Goal: Navigation & Orientation: Find specific page/section

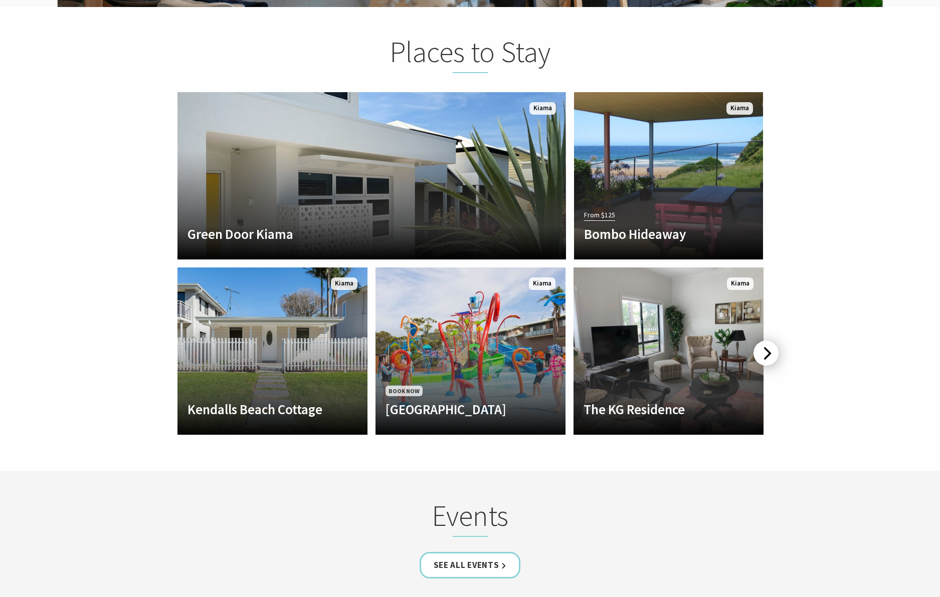
scroll to position [1927, 0]
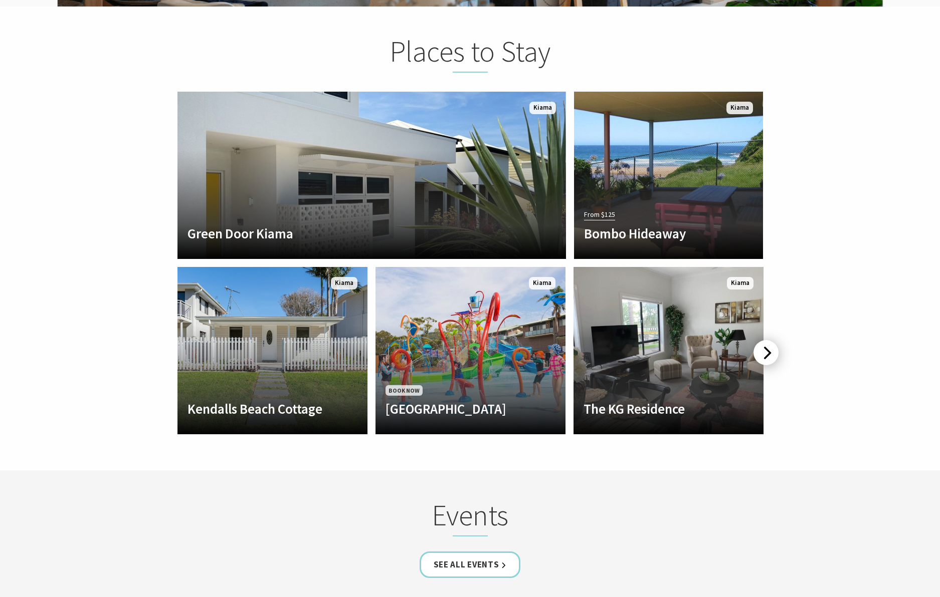
click at [765, 340] on div at bounding box center [765, 352] width 25 height 25
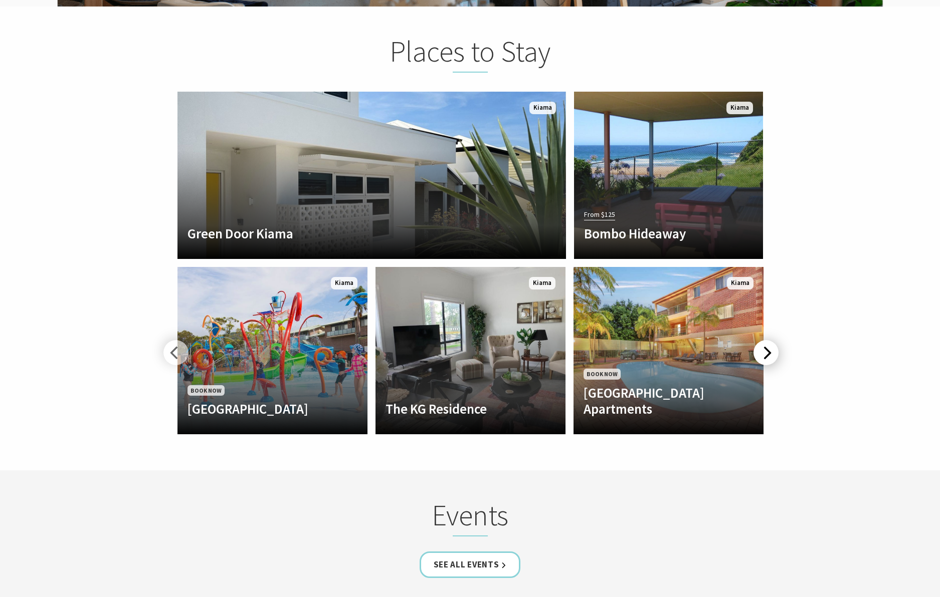
click at [765, 340] on div at bounding box center [765, 352] width 25 height 25
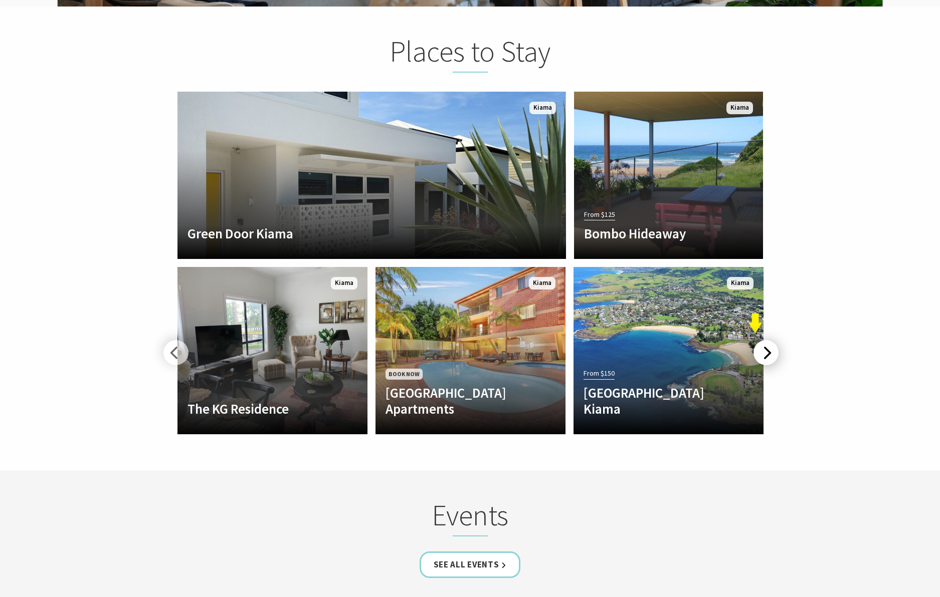
click at [768, 340] on div at bounding box center [765, 352] width 25 height 25
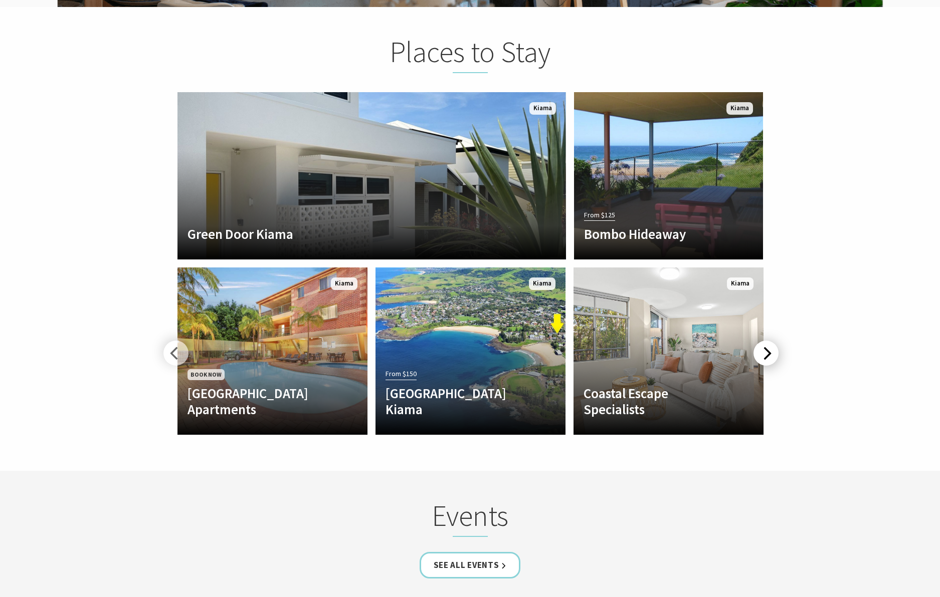
click at [768, 341] on div at bounding box center [765, 353] width 25 height 25
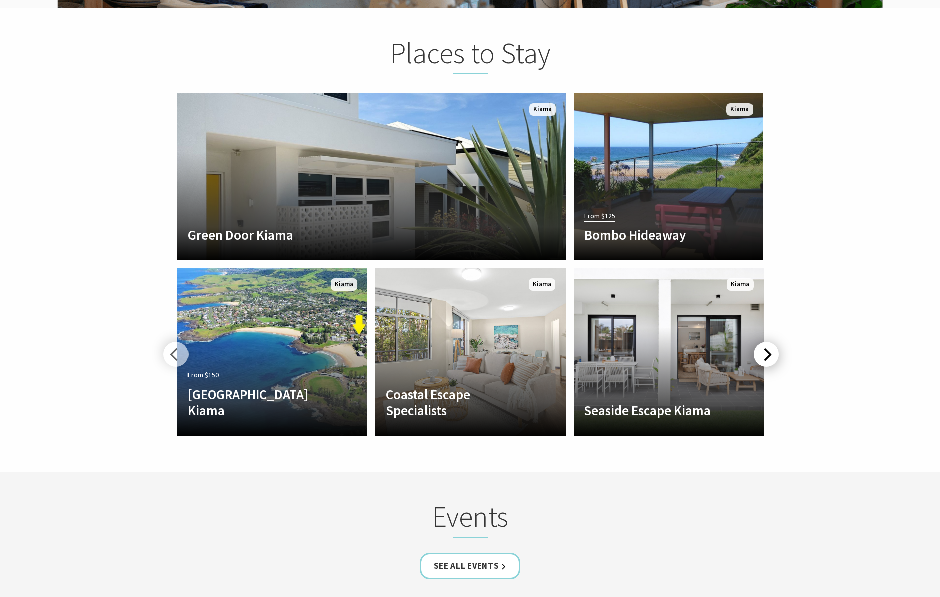
scroll to position [1925, 0]
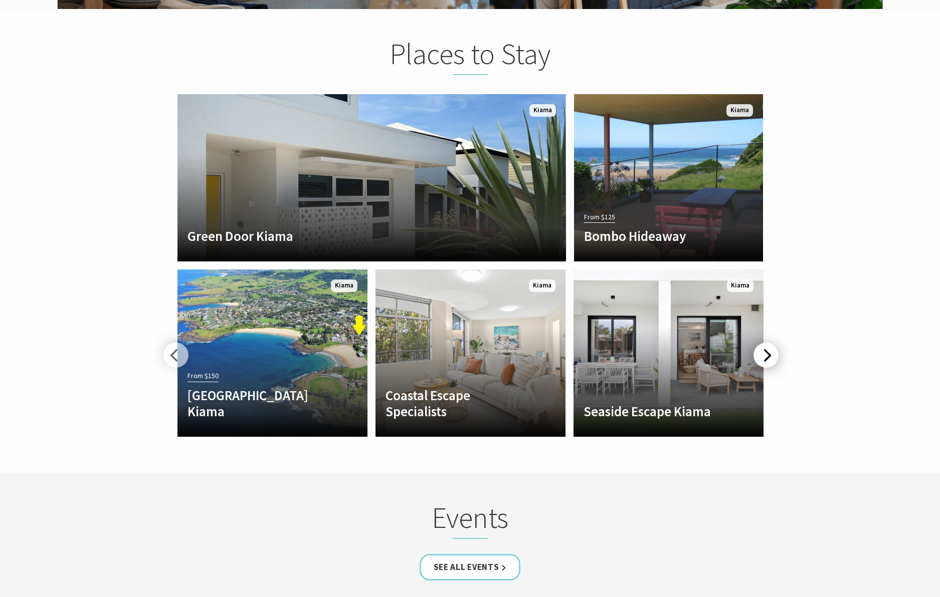
click at [768, 343] on div at bounding box center [765, 355] width 25 height 25
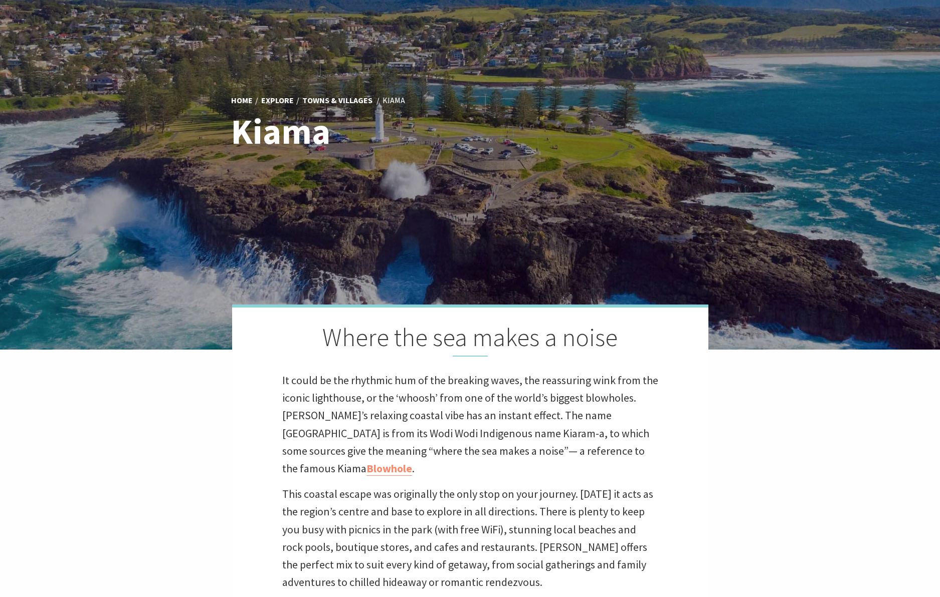
scroll to position [107, 0]
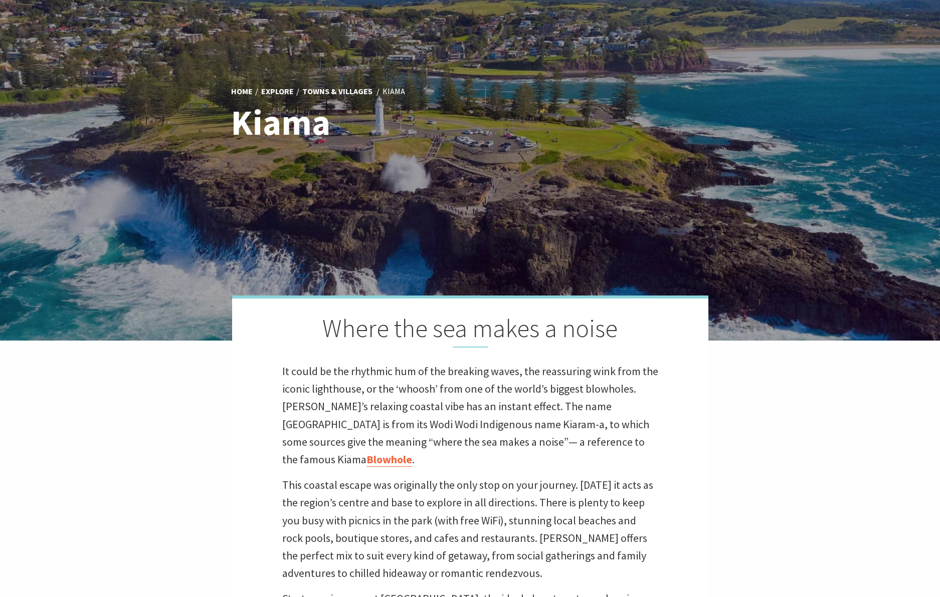
click at [412, 453] on link "Blowhole" at bounding box center [389, 460] width 46 height 15
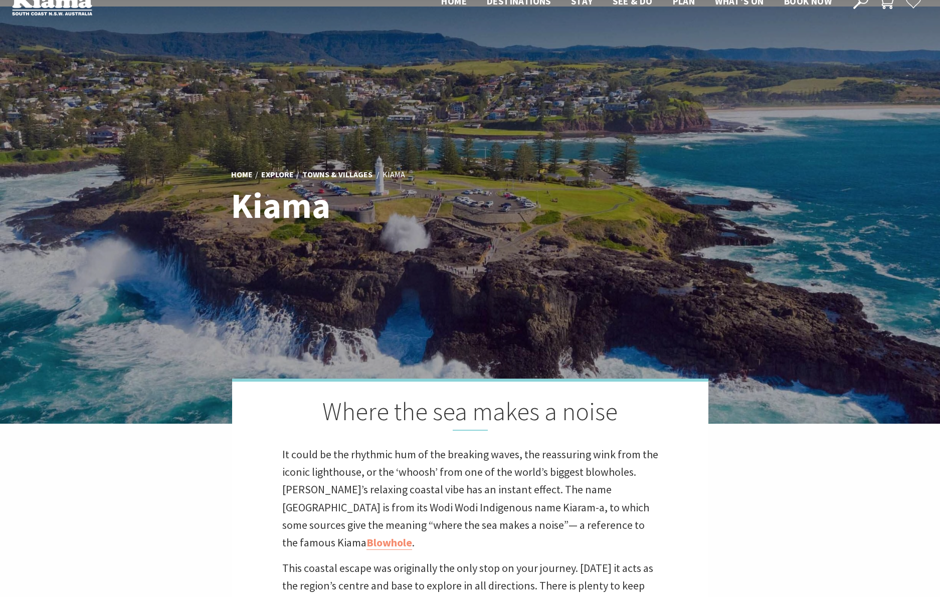
scroll to position [0, 0]
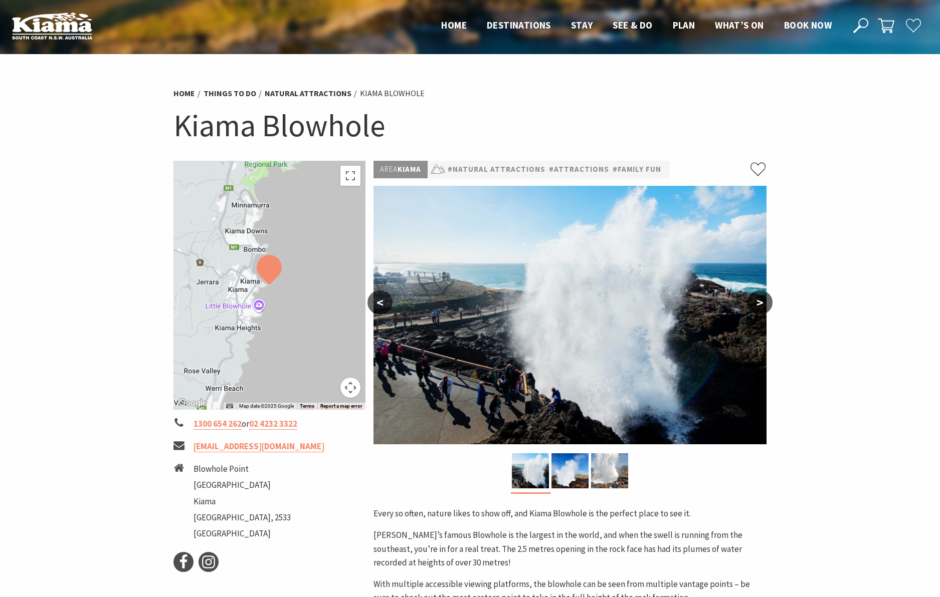
click at [764, 306] on button ">" at bounding box center [759, 303] width 25 height 24
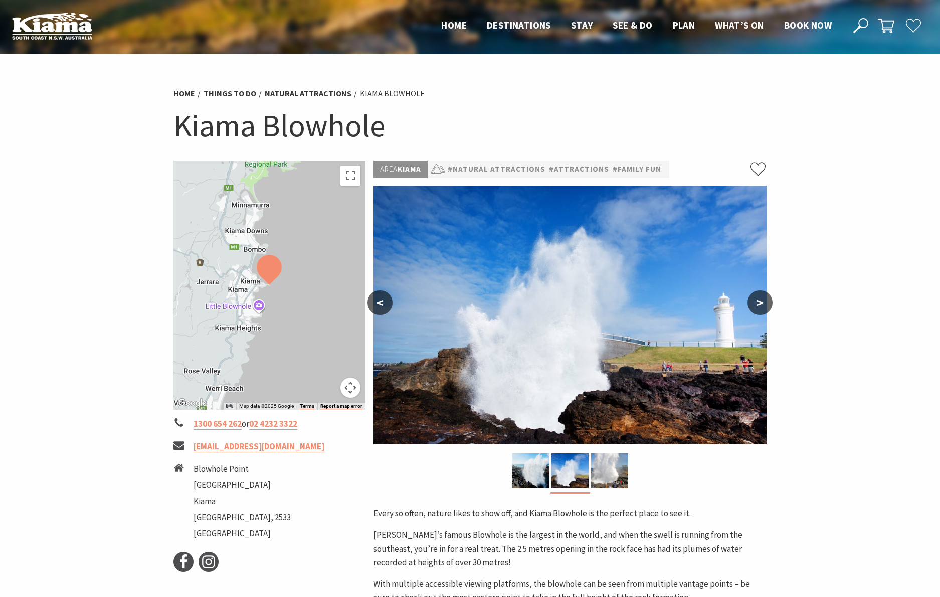
click at [764, 306] on button ">" at bounding box center [759, 303] width 25 height 24
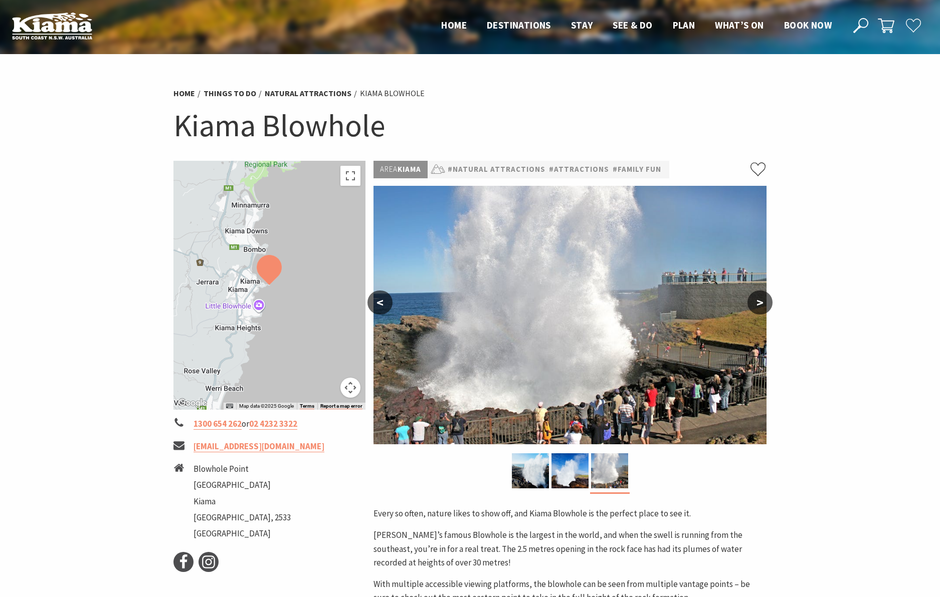
click at [764, 306] on button ">" at bounding box center [759, 303] width 25 height 24
click at [457, 28] on span "Home" at bounding box center [454, 25] width 26 height 12
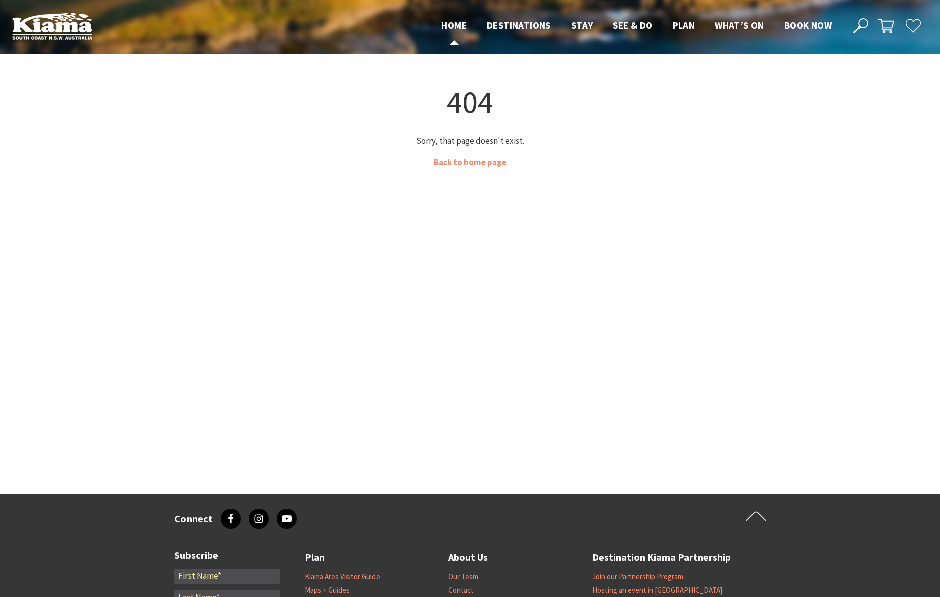
click at [455, 27] on span "Home" at bounding box center [454, 25] width 26 height 12
click at [49, 25] on img at bounding box center [52, 26] width 80 height 28
